Goal: Information Seeking & Learning: Check status

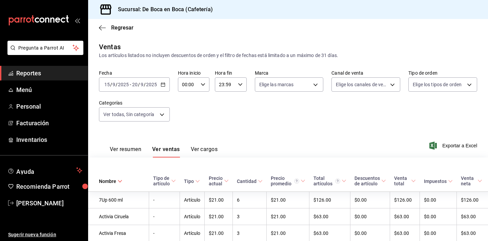
scroll to position [2224, 0]
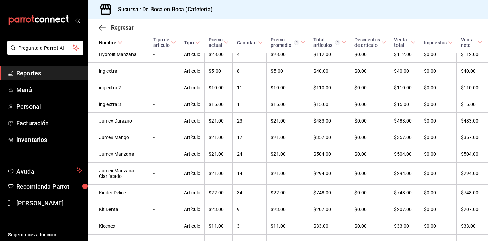
click at [128, 29] on span "Regresar" at bounding box center [122, 27] width 22 height 6
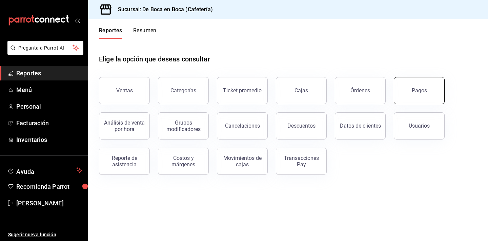
click at [422, 89] on div "Pagos" at bounding box center [419, 90] width 15 height 6
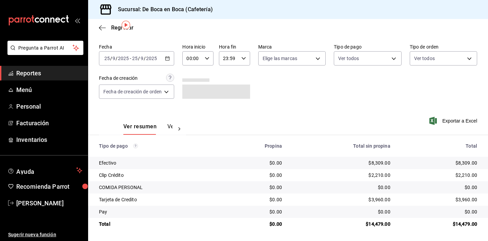
scroll to position [22, 0]
click at [117, 29] on span "Regresar" at bounding box center [122, 27] width 22 height 6
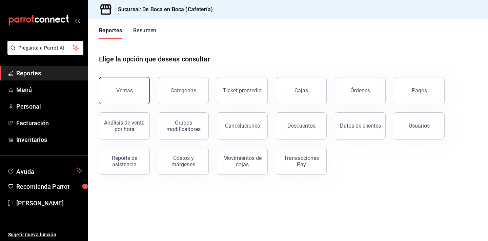
click at [124, 85] on button "Ventas" at bounding box center [124, 90] width 51 height 27
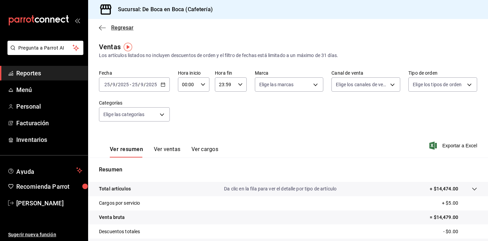
click at [118, 28] on span "Regresar" at bounding box center [122, 27] width 22 height 6
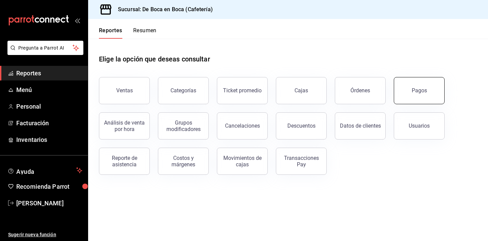
click at [431, 96] on button "Pagos" at bounding box center [419, 90] width 51 height 27
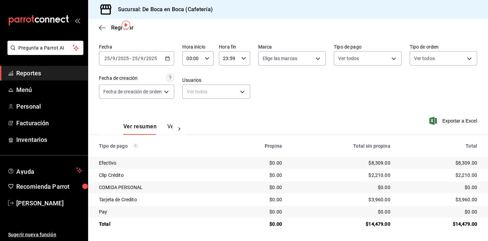
scroll to position [22, 0]
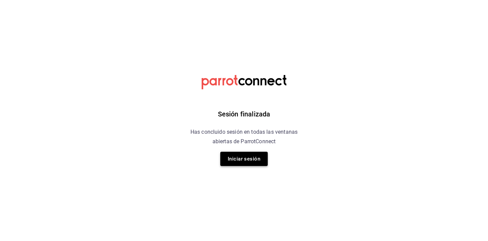
click at [251, 160] on button "Iniciar sesión" at bounding box center [243, 159] width 47 height 14
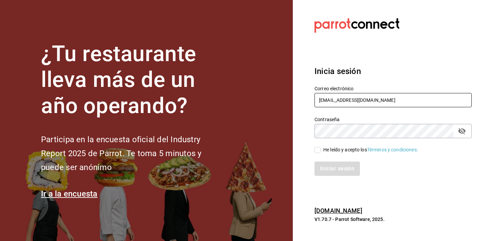
type input "[EMAIL_ADDRESS][DOMAIN_NAME]"
click at [461, 129] on icon "passwordField" at bounding box center [461, 131] width 7 height 6
click at [322, 150] on span "He leído y acepto los Términos y condiciones." at bounding box center [370, 149] width 98 height 7
click at [321, 150] on input "He leído y acepto los Términos y condiciones." at bounding box center [318, 150] width 6 height 6
checkbox input "true"
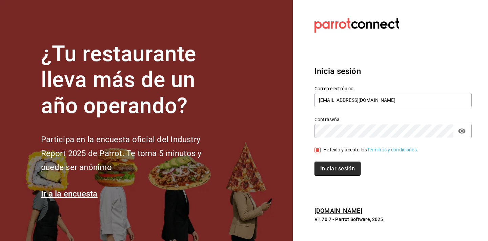
click at [330, 168] on button "Iniciar sesión" at bounding box center [338, 168] width 46 height 14
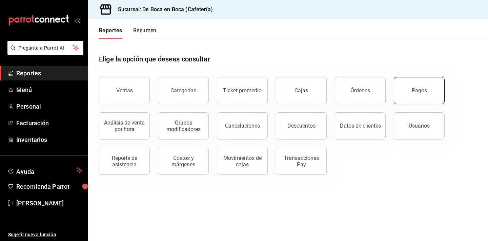
click at [410, 100] on button "Pagos" at bounding box center [419, 90] width 51 height 27
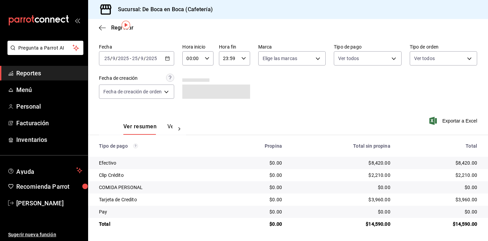
scroll to position [22, 0]
click at [143, 0] on div "Sucursal: De Boca en Boca (Cafetería)" at bounding box center [155, 9] width 122 height 19
click at [112, 26] on span "Regresar" at bounding box center [122, 27] width 22 height 6
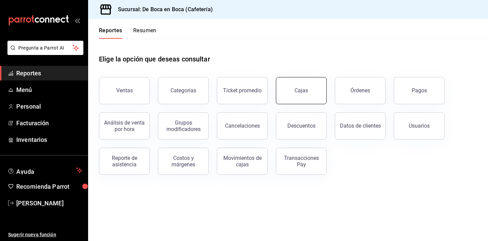
click at [311, 88] on link "Cajas" at bounding box center [301, 90] width 51 height 27
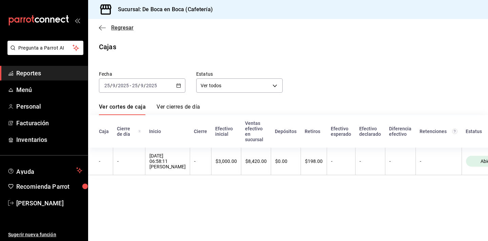
click at [124, 29] on span "Regresar" at bounding box center [122, 27] width 22 height 6
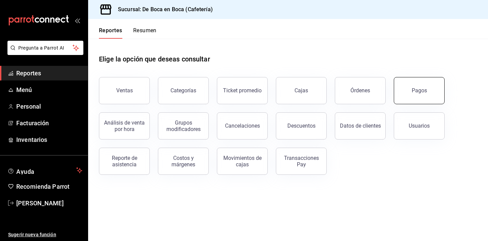
click at [420, 91] on div "Pagos" at bounding box center [419, 90] width 15 height 6
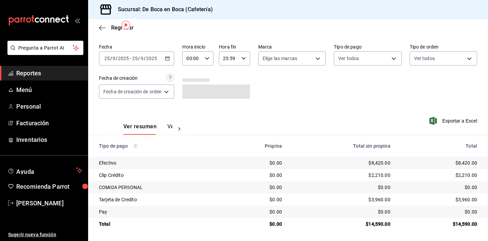
scroll to position [22, 0]
click at [117, 28] on span "Regresar" at bounding box center [122, 27] width 22 height 6
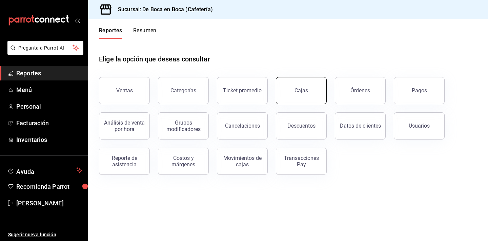
click at [308, 87] on div "Cajas" at bounding box center [302, 90] width 14 height 8
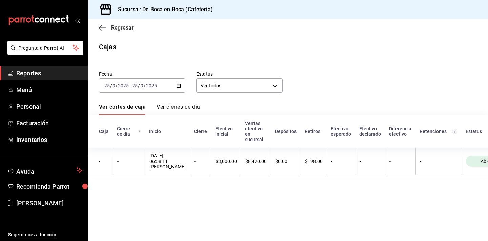
click at [132, 30] on span "Regresar" at bounding box center [122, 27] width 22 height 6
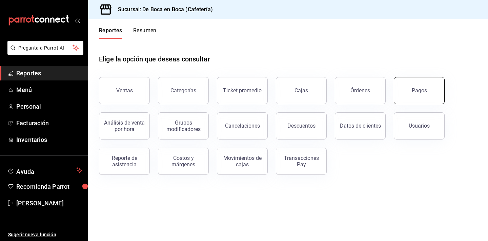
click at [414, 89] on div "Pagos" at bounding box center [419, 90] width 15 height 6
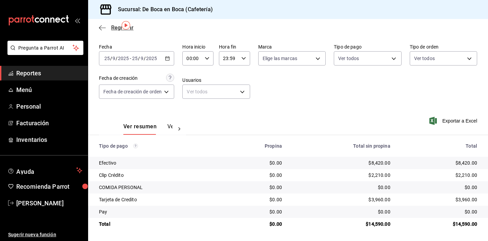
click at [111, 29] on span "Regresar" at bounding box center [116, 27] width 35 height 6
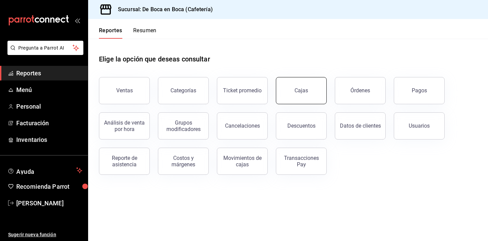
click at [314, 100] on link "Cajas" at bounding box center [301, 90] width 51 height 27
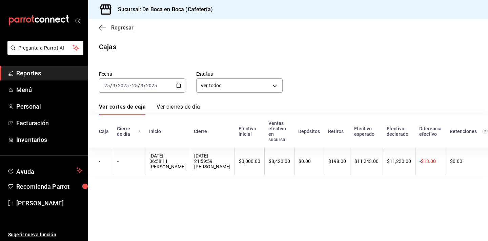
click at [128, 29] on span "Regresar" at bounding box center [122, 27] width 22 height 6
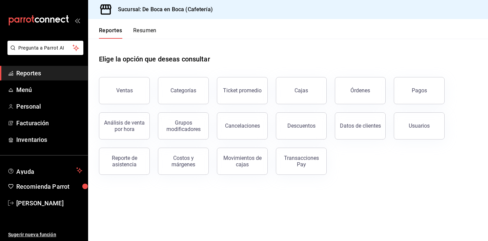
click at [145, 29] on button "Resumen" at bounding box center [144, 33] width 23 height 12
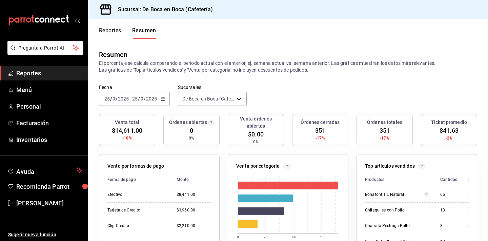
click at [116, 35] on button "Reportes" at bounding box center [110, 33] width 22 height 12
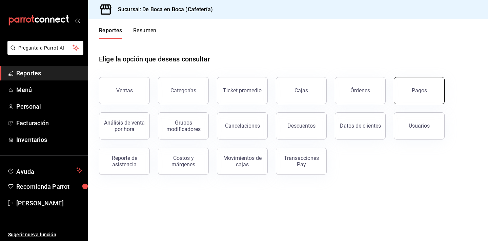
click at [434, 88] on button "Pagos" at bounding box center [419, 90] width 51 height 27
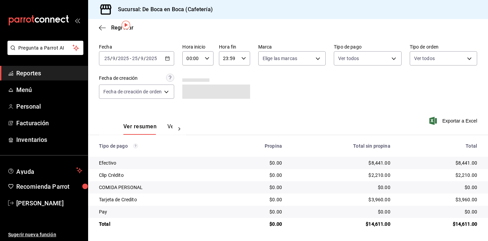
scroll to position [22, 0]
click at [115, 28] on span "Regresar" at bounding box center [122, 27] width 22 height 6
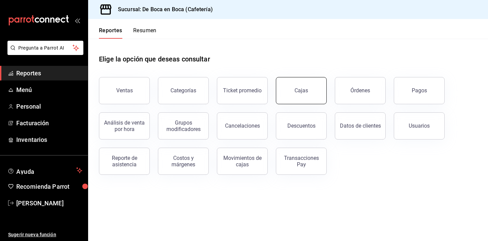
click at [304, 98] on link "Cajas" at bounding box center [301, 90] width 51 height 27
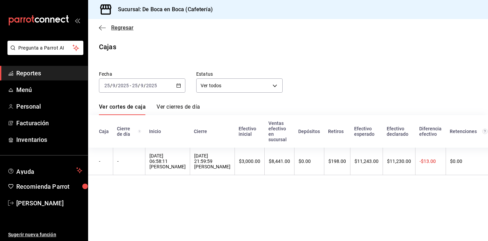
click at [120, 29] on span "Regresar" at bounding box center [122, 27] width 22 height 6
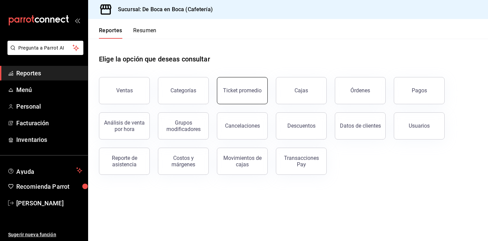
click at [238, 102] on button "Ticket promedio" at bounding box center [242, 90] width 51 height 27
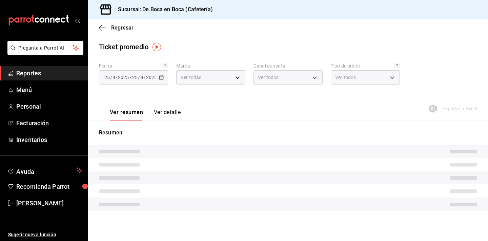
type input "4eab8db2-e1dc-4fb3-9b1f-7fa82010a4f3"
type input "PARROT,UBER_EATS,RAPPI,DIDI_FOOD,ONLINE"
type input "61aa6ed0-89e8-4ade-ab8f-9d5a6c3a5d55,64c7675a-ad12-4e92-a92e-381dad39d6f0,EXTER…"
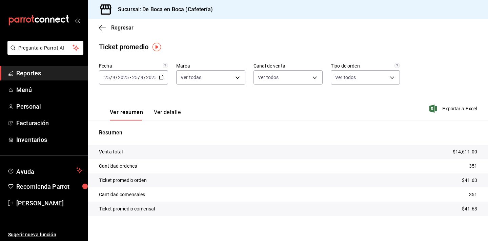
scroll to position [5, 0]
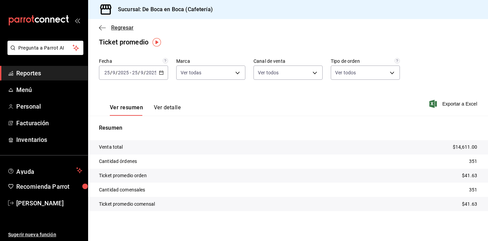
click at [121, 31] on span "Regresar" at bounding box center [122, 27] width 22 height 6
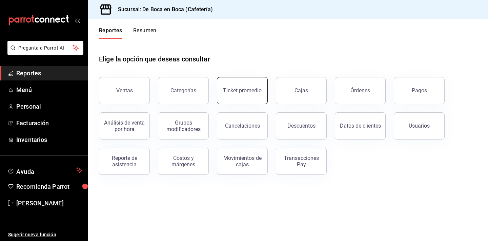
click at [249, 96] on button "Ticket promedio" at bounding box center [242, 90] width 51 height 27
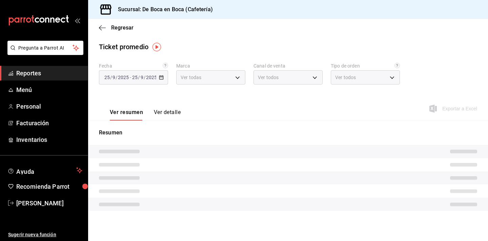
type input "4eab8db2-e1dc-4fb3-9b1f-7fa82010a4f3"
type input "PARROT,UBER_EATS,RAPPI,DIDI_FOOD,ONLINE"
type input "61aa6ed0-89e8-4ade-ab8f-9d5a6c3a5d55,64c7675a-ad12-4e92-a92e-381dad39d6f0,EXTER…"
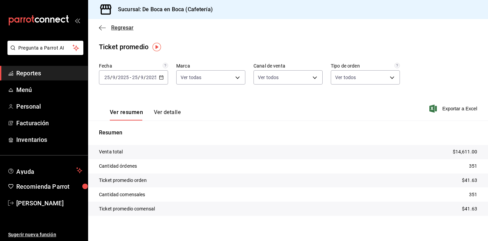
click at [118, 27] on span "Regresar" at bounding box center [122, 27] width 22 height 6
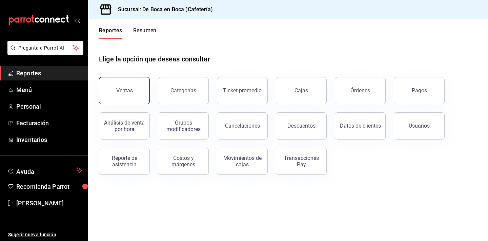
click at [136, 86] on button "Ventas" at bounding box center [124, 90] width 51 height 27
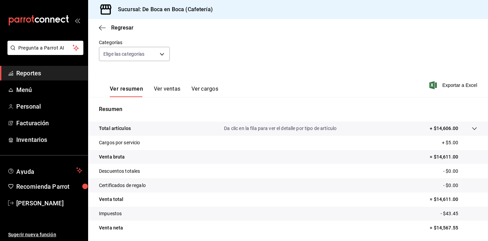
scroll to position [68, 0]
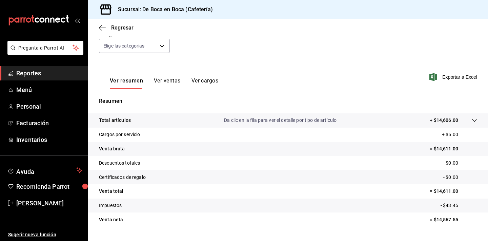
click at [166, 83] on button "Ver ventas" at bounding box center [167, 83] width 27 height 12
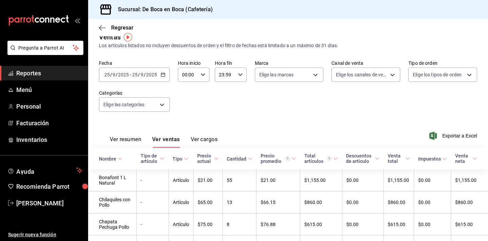
click at [246, 159] on div "Cantidad" at bounding box center [237, 158] width 20 height 5
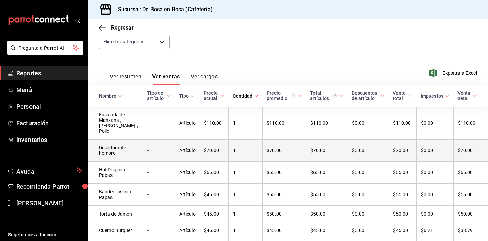
scroll to position [73, 0]
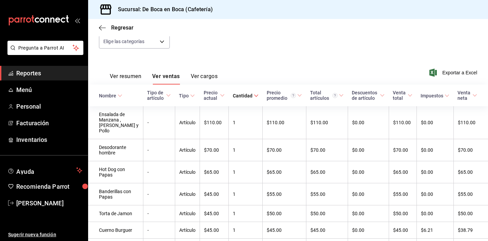
click at [253, 95] on div "Cantidad" at bounding box center [243, 95] width 20 height 5
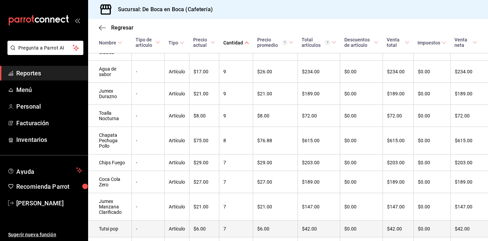
scroll to position [298, 0]
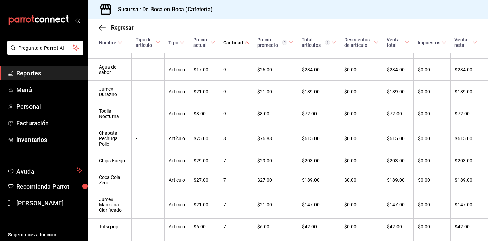
click at [102, 42] on div "Nombre" at bounding box center [107, 42] width 17 height 5
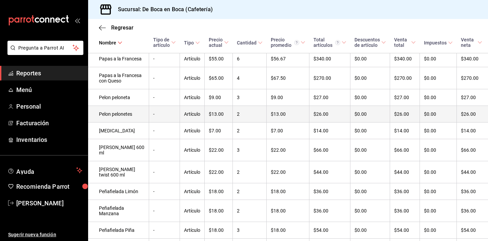
scroll to position [2092, 0]
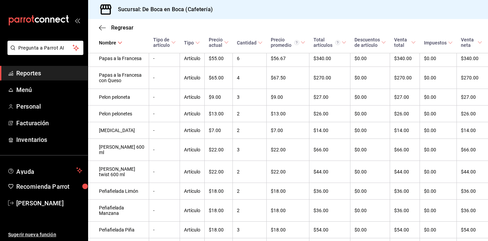
click at [246, 44] on div "Cantidad" at bounding box center [247, 42] width 20 height 5
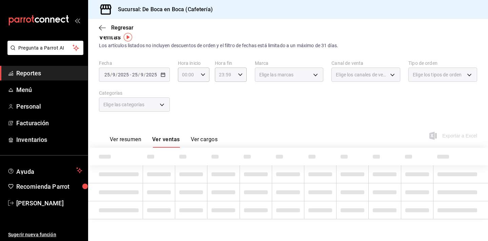
scroll to position [10, 0]
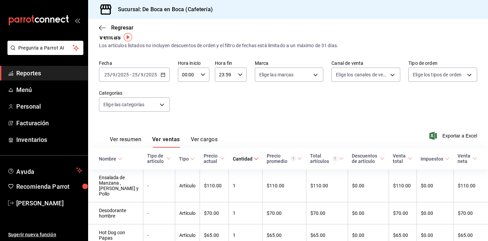
click at [253, 158] on div "Cantidad" at bounding box center [243, 158] width 20 height 5
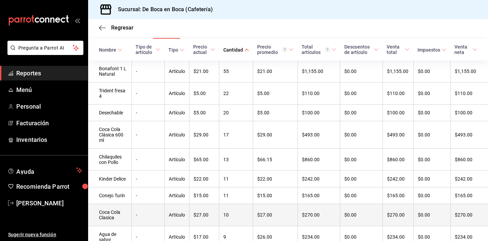
scroll to position [117, 0]
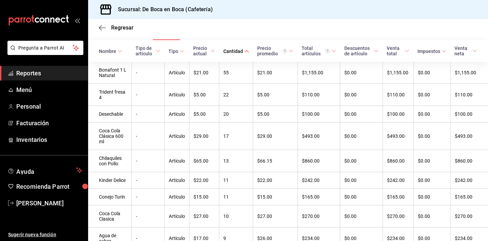
click at [67, 76] on span "Reportes" at bounding box center [49, 72] width 66 height 9
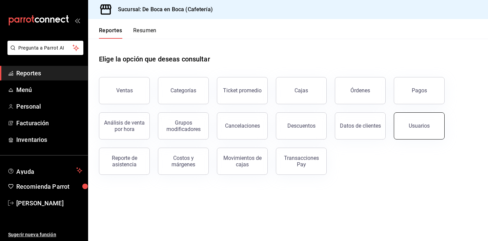
click at [417, 121] on button "Usuarios" at bounding box center [419, 125] width 51 height 27
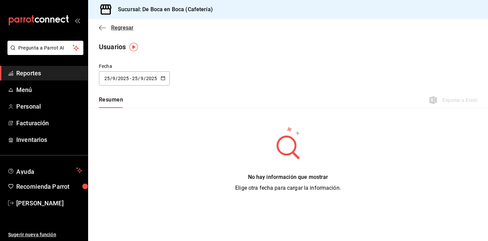
click at [130, 28] on span "Regresar" at bounding box center [122, 27] width 22 height 6
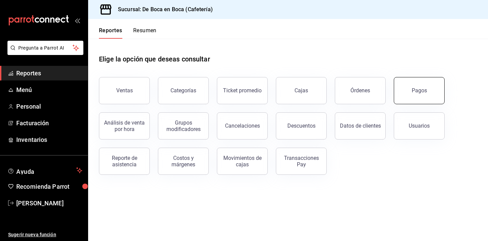
click at [410, 83] on button "Pagos" at bounding box center [419, 90] width 51 height 27
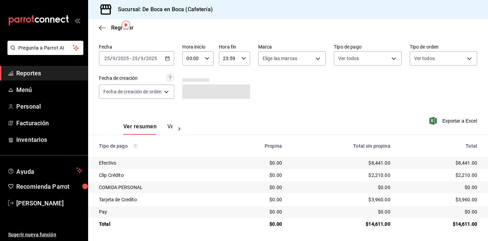
scroll to position [22, 0]
